Goal: Information Seeking & Learning: Understand process/instructions

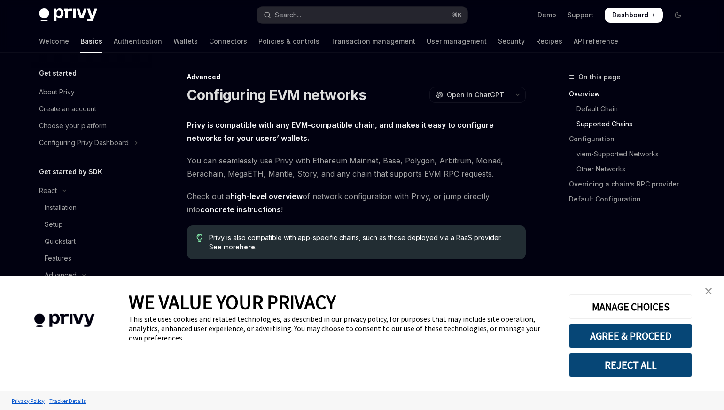
scroll to position [629, 0]
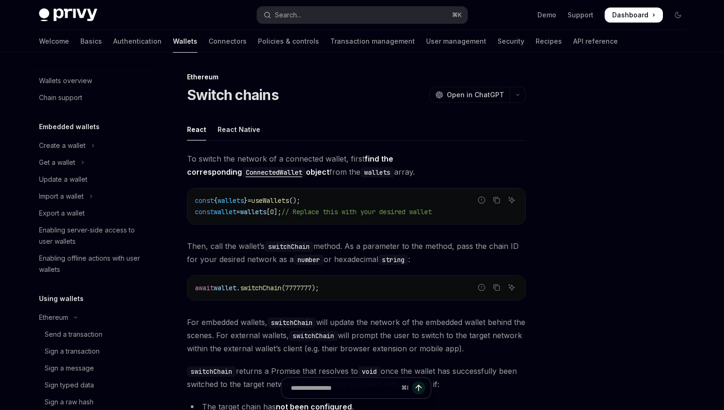
type textarea "*"
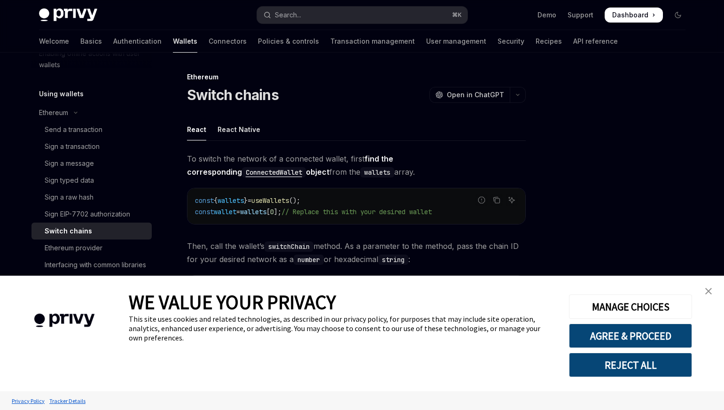
click at [709, 288] on img "close banner" at bounding box center [708, 291] width 7 height 7
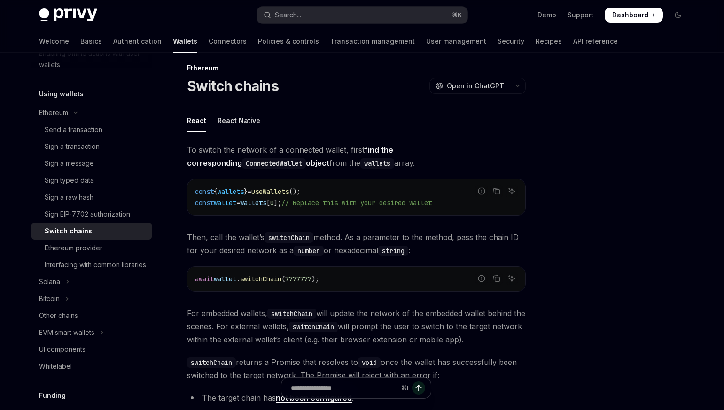
scroll to position [9, 0]
click at [228, 280] on span "wallet" at bounding box center [225, 278] width 23 height 8
click at [233, 201] on span "wallet" at bounding box center [225, 202] width 23 height 8
click at [269, 192] on span "useWallets" at bounding box center [270, 191] width 38 height 8
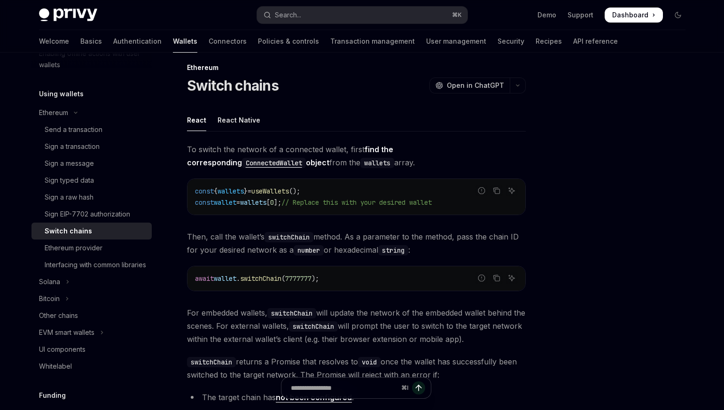
click at [269, 192] on span "useWallets" at bounding box center [270, 191] width 38 height 8
copy span "useWallets"
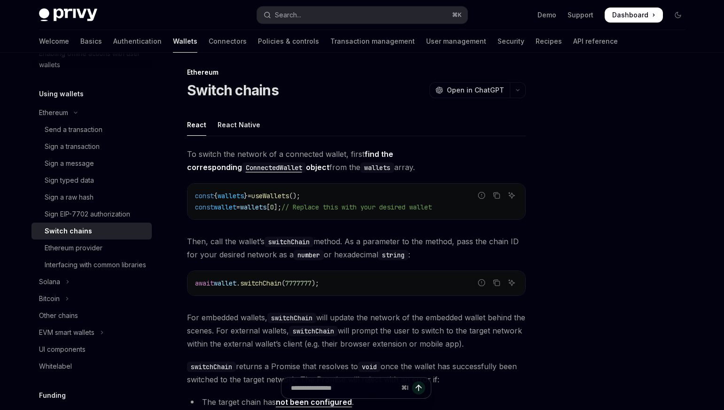
scroll to position [0, 0]
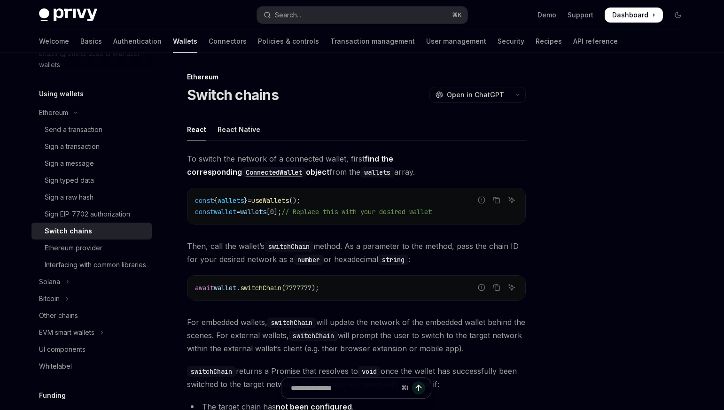
click at [232, 210] on span "wallet" at bounding box center [225, 212] width 23 height 8
click at [235, 201] on span "wallets" at bounding box center [230, 200] width 26 height 8
copy span "wallets"
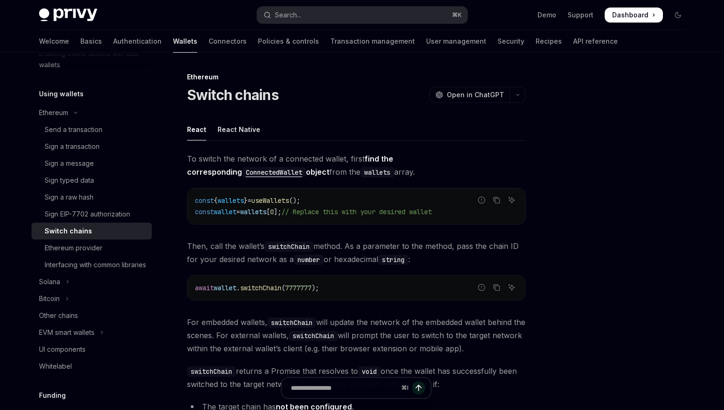
click at [270, 287] on span "switchChain" at bounding box center [260, 288] width 41 height 8
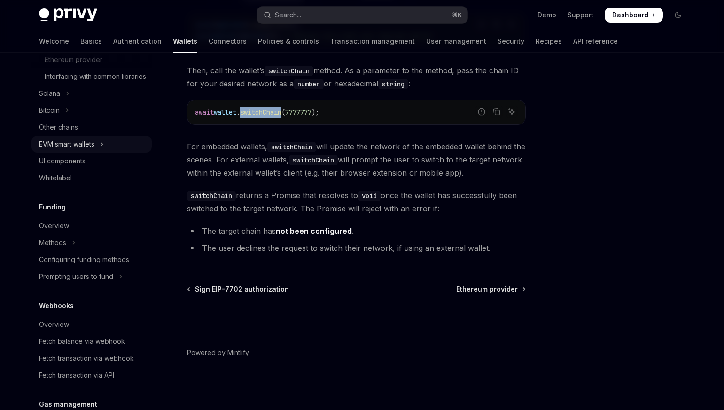
scroll to position [82, 0]
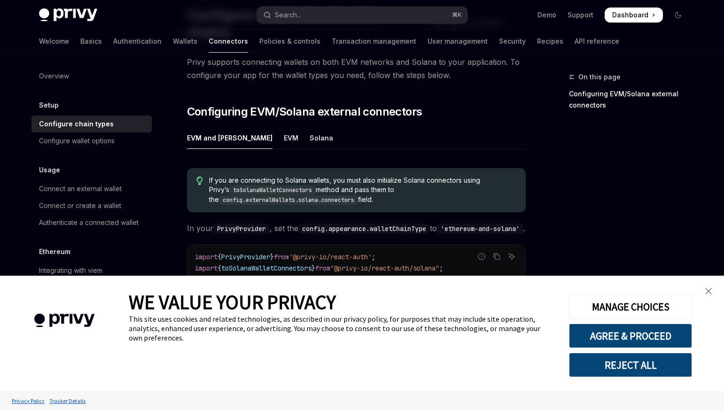
scroll to position [101, 0]
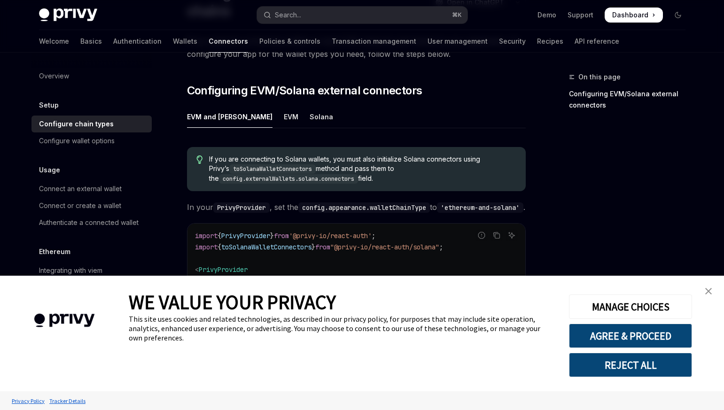
click at [706, 292] on img "close banner" at bounding box center [708, 291] width 7 height 7
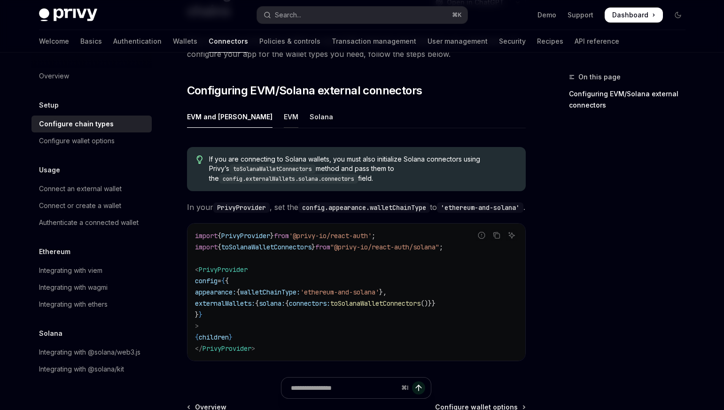
click at [284, 106] on div "EVM" at bounding box center [291, 117] width 15 height 22
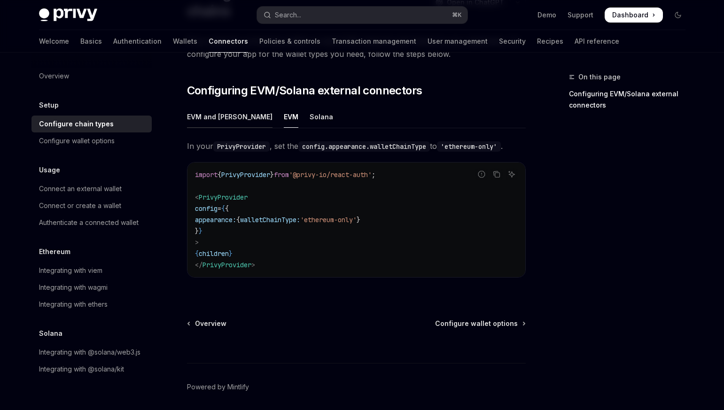
click at [217, 106] on div "EVM and Solana" at bounding box center [229, 117] width 85 height 22
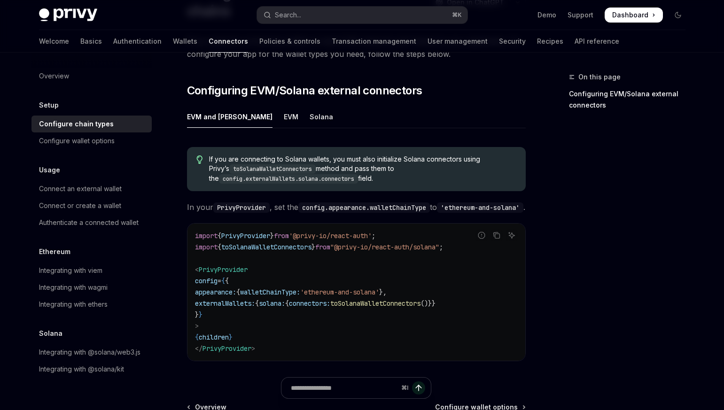
scroll to position [118, 0]
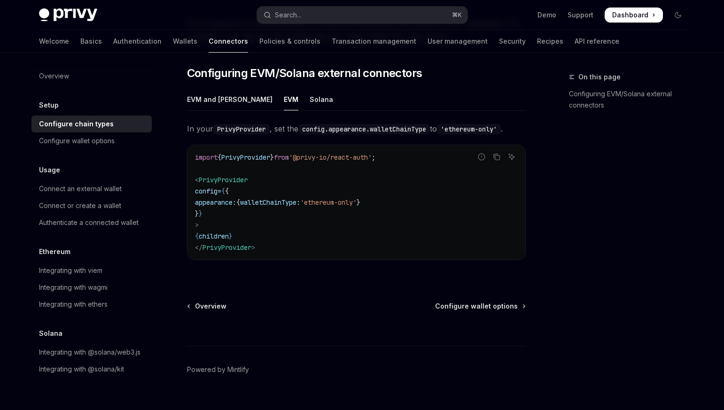
type textarea "*"
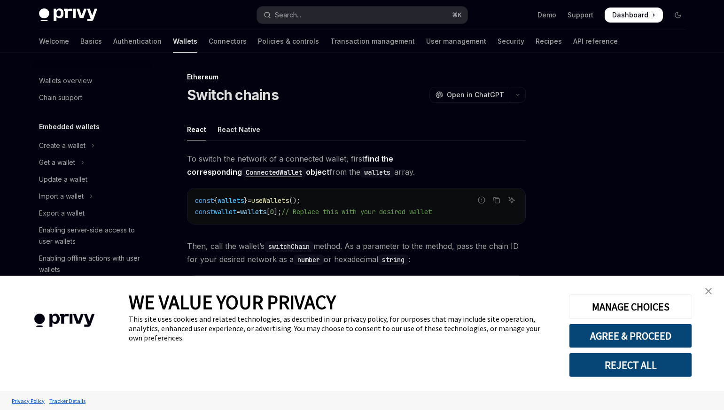
scroll to position [205, 0]
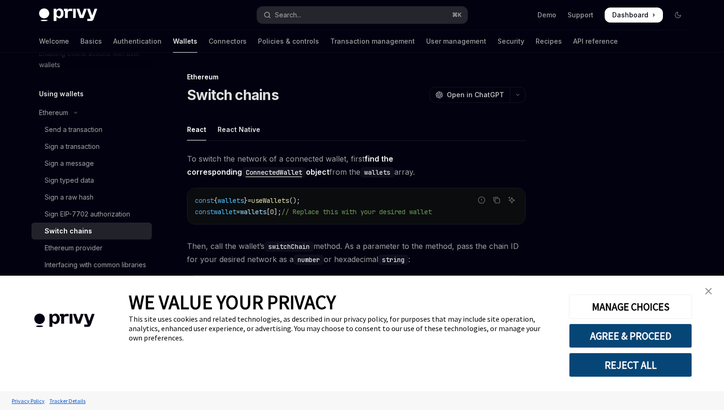
click at [705, 293] on img "close banner" at bounding box center [708, 291] width 7 height 7
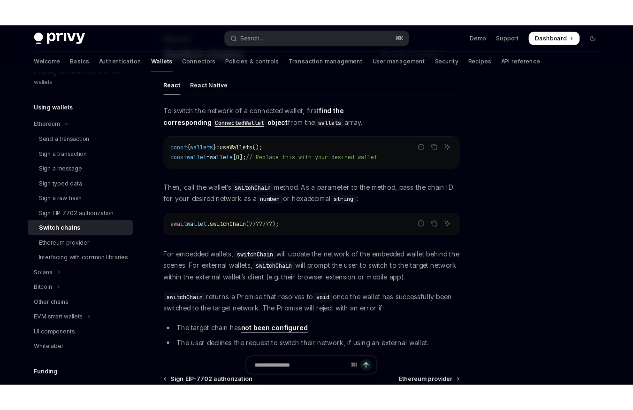
scroll to position [71, 0]
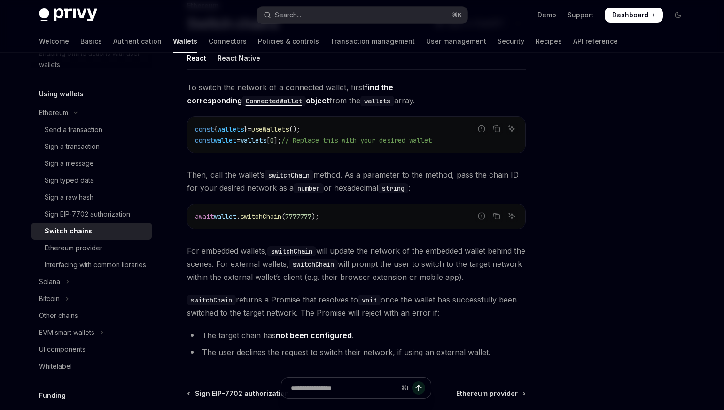
type textarea "*"
